Goal: Information Seeking & Learning: Learn about a topic

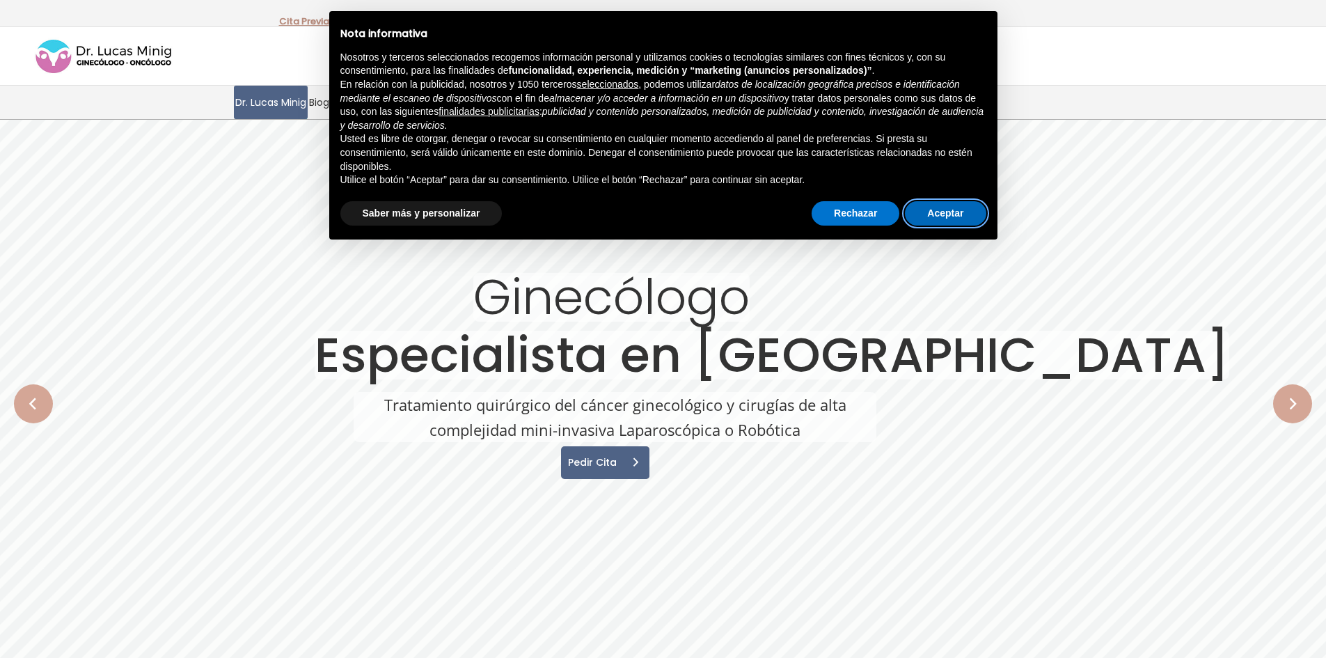
click at [947, 209] on button "Aceptar" at bounding box center [945, 213] width 81 height 25
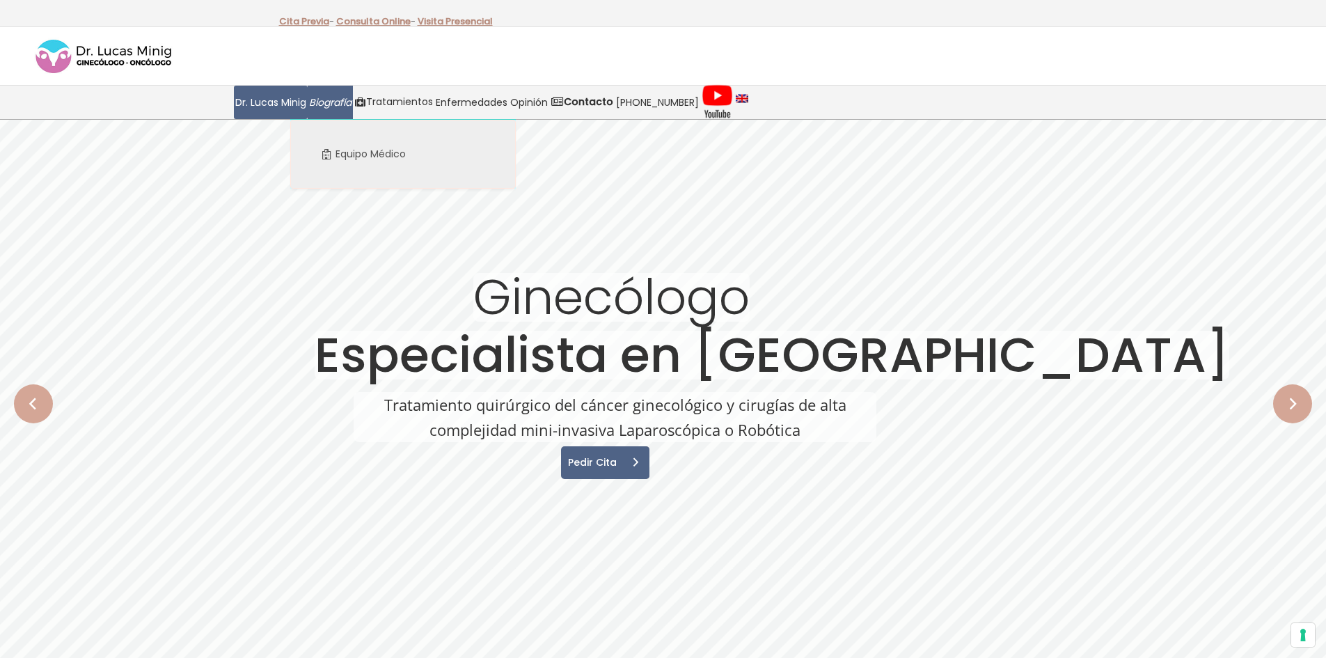
click at [337, 96] on span "Biografía" at bounding box center [330, 103] width 42 height 16
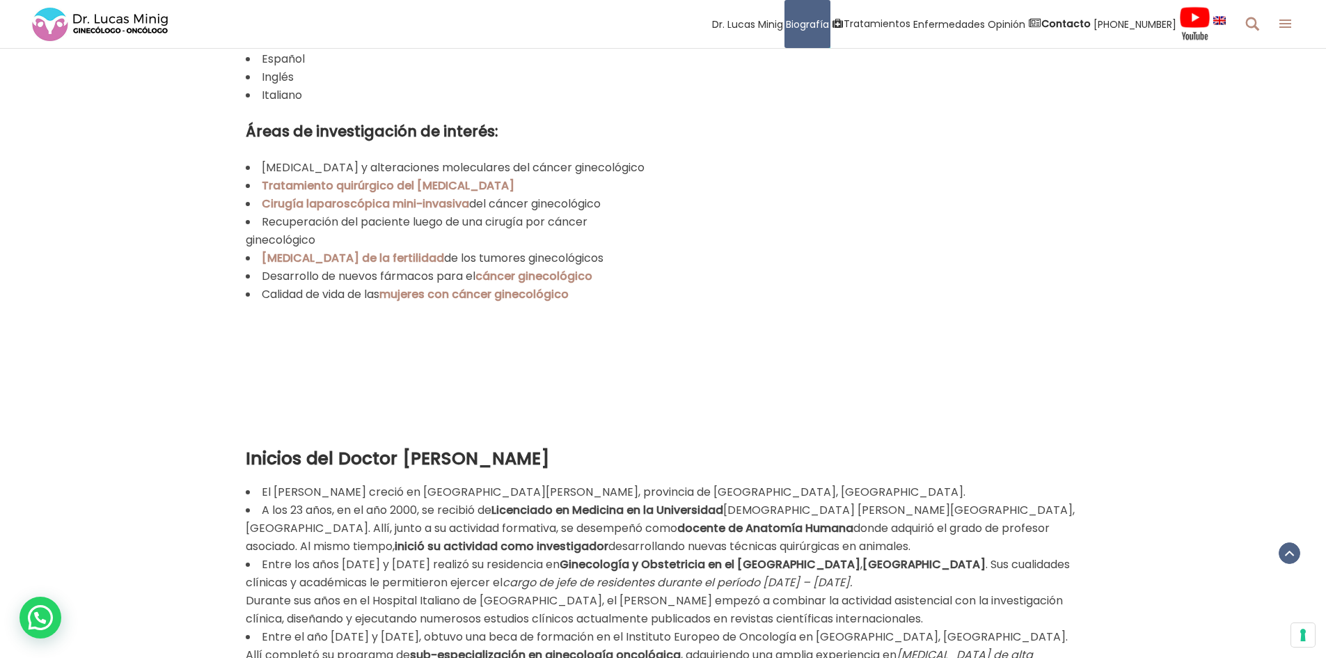
scroll to position [2088, 0]
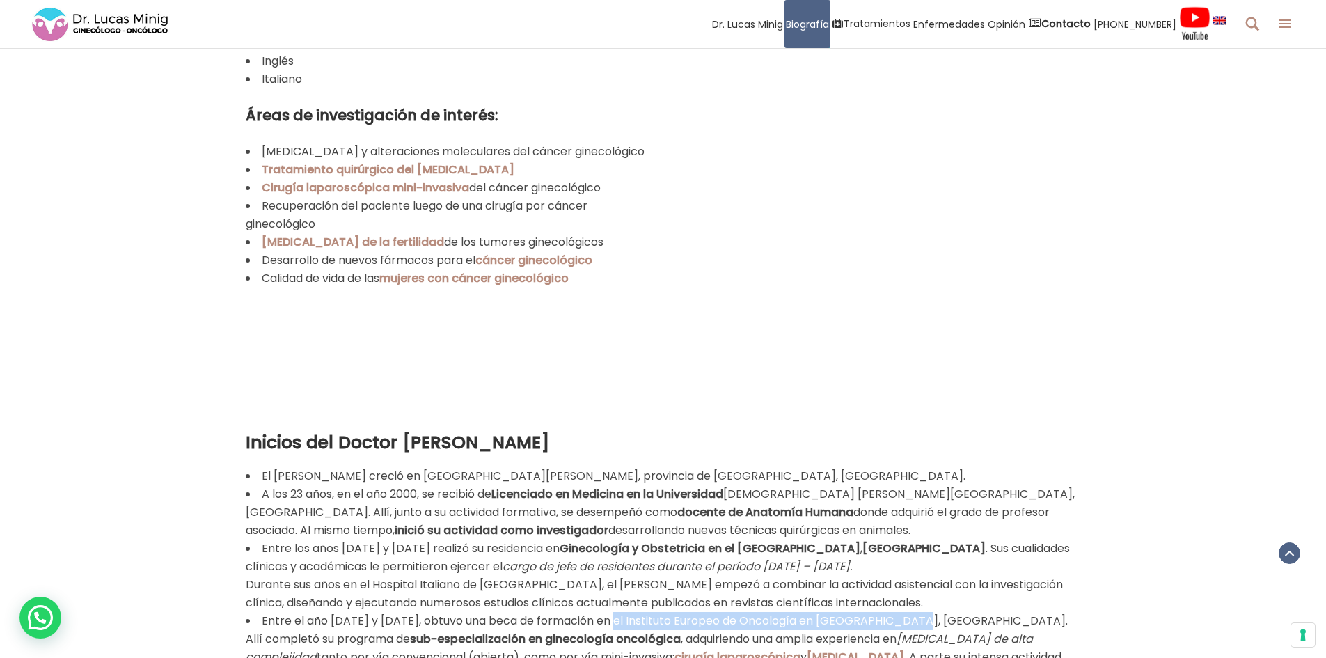
drag, startPoint x: 887, startPoint y: 565, endPoint x: 610, endPoint y: 568, distance: 277.0
click at [610, 612] on li "Entre el año 2006 y 2008, obtuvo una beca de formación en el Instituto Europeo …" at bounding box center [663, 657] width 835 height 90
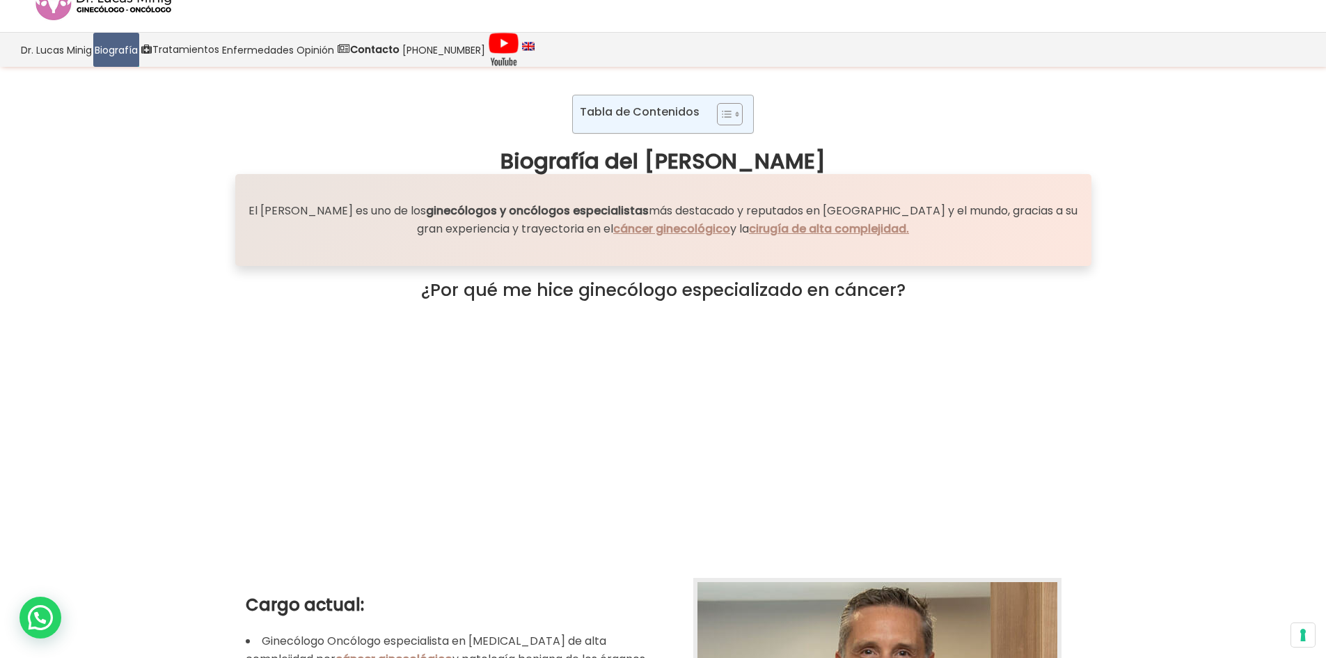
scroll to position [0, 0]
